Goal: Check status

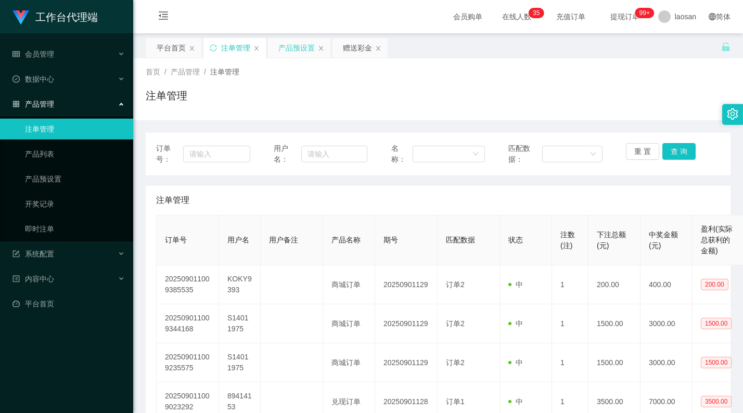
click at [294, 50] on div "产品预设置" at bounding box center [296, 48] width 36 height 20
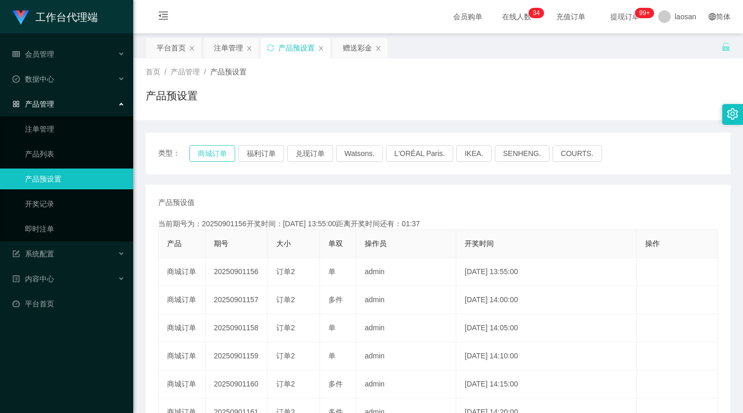
click at [224, 155] on button "商城订单" at bounding box center [212, 153] width 46 height 17
click at [218, 153] on button "商城订单" at bounding box center [212, 153] width 46 height 17
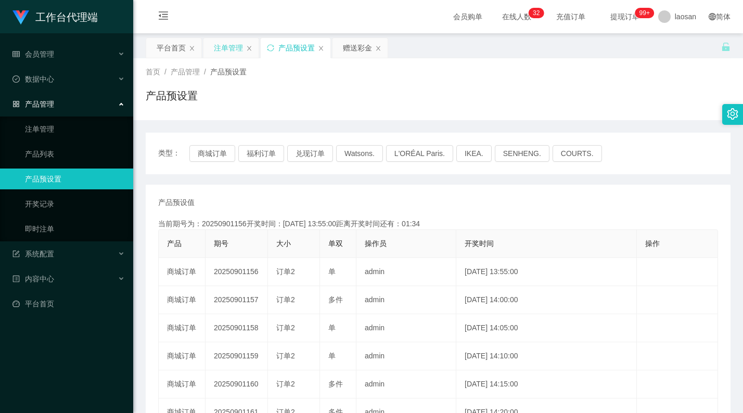
click at [217, 47] on div "注单管理" at bounding box center [228, 48] width 29 height 20
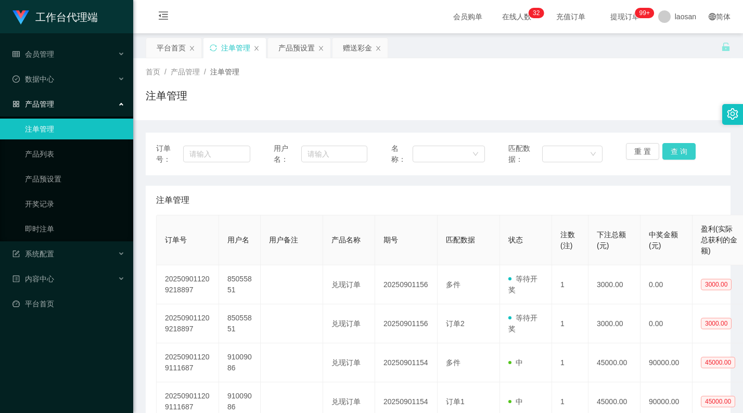
click at [665, 153] on button "查 询" at bounding box center [678, 151] width 33 height 17
click at [669, 153] on button "查 询" at bounding box center [678, 151] width 33 height 17
click at [669, 153] on div "重 置 查 询" at bounding box center [673, 154] width 94 height 22
click at [670, 153] on button "查 询" at bounding box center [678, 151] width 33 height 17
click at [672, 153] on button "查 询" at bounding box center [678, 151] width 33 height 17
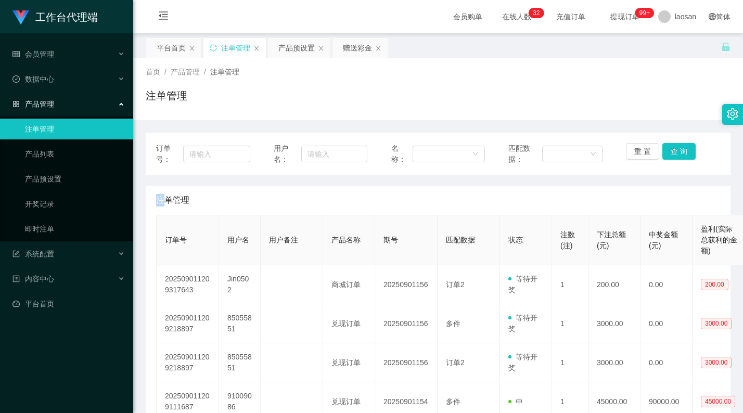
click at [673, 153] on div "重 置 查 询" at bounding box center [673, 154] width 94 height 22
click at [673, 153] on button "查 询" at bounding box center [678, 151] width 33 height 17
click at [673, 153] on div "重 置 查 询" at bounding box center [673, 154] width 94 height 22
click at [673, 153] on button "查 询" at bounding box center [678, 151] width 33 height 17
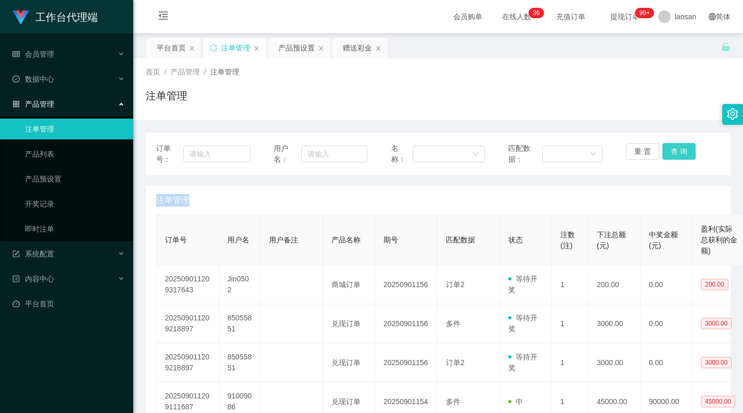
click at [681, 147] on button "查 询" at bounding box center [678, 151] width 33 height 17
click at [676, 76] on div "首页 / 产品管理 / 注单管理 /" at bounding box center [438, 72] width 585 height 11
